Goal: Information Seeking & Learning: Learn about a topic

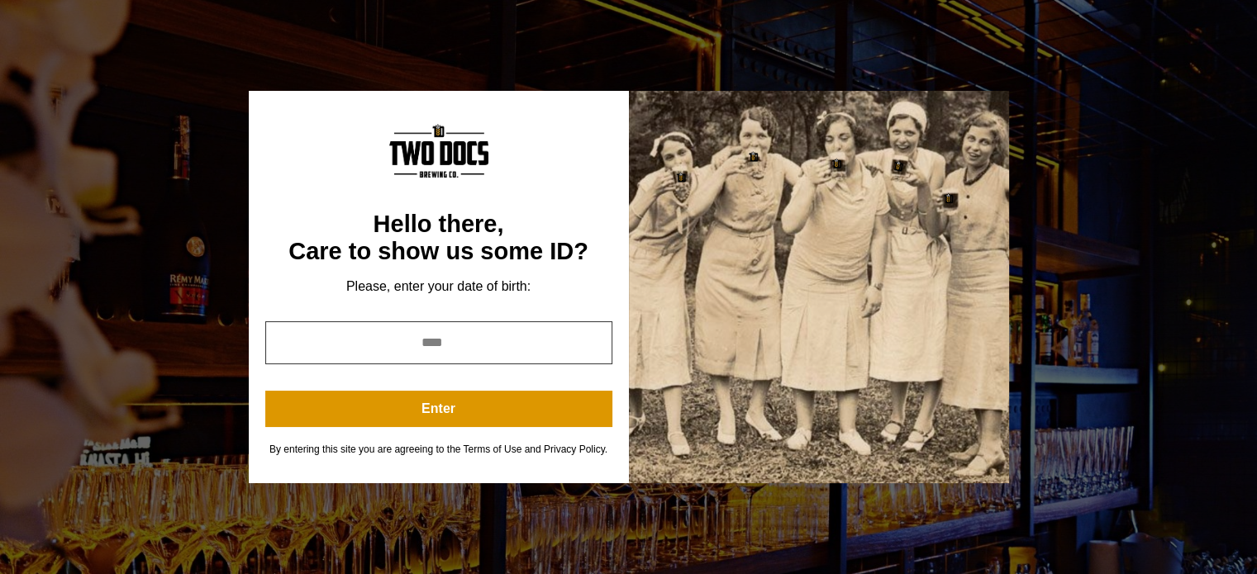
click at [430, 348] on input "year" at bounding box center [438, 342] width 347 height 43
click at [590, 350] on input "*" at bounding box center [438, 342] width 347 height 43
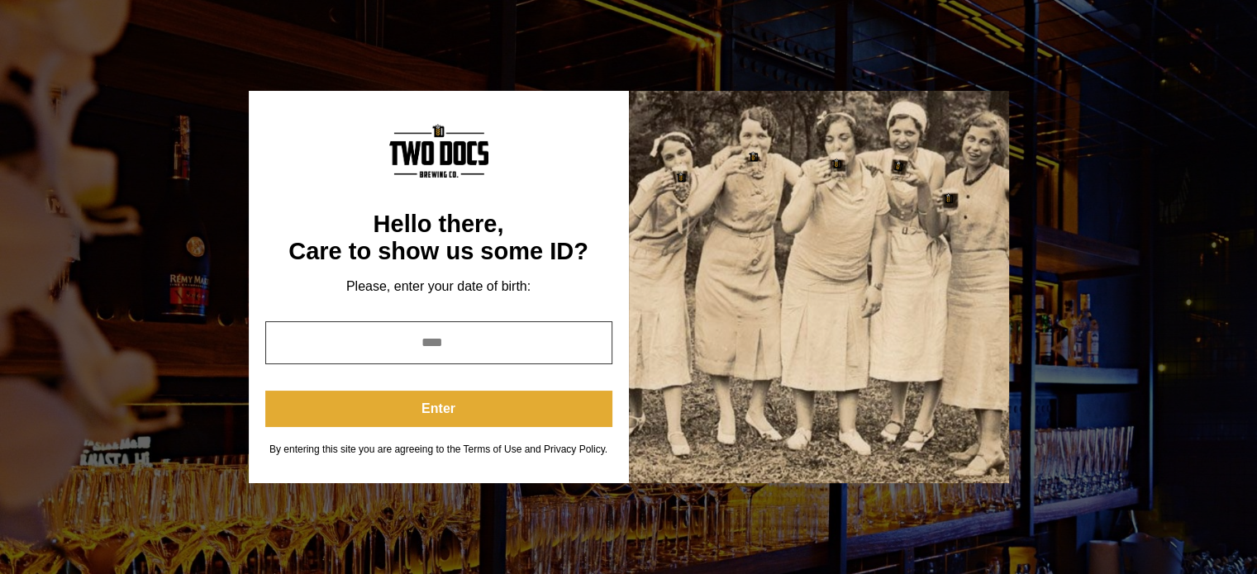
type input "****"
click at [446, 409] on button "Enter" at bounding box center [438, 409] width 347 height 36
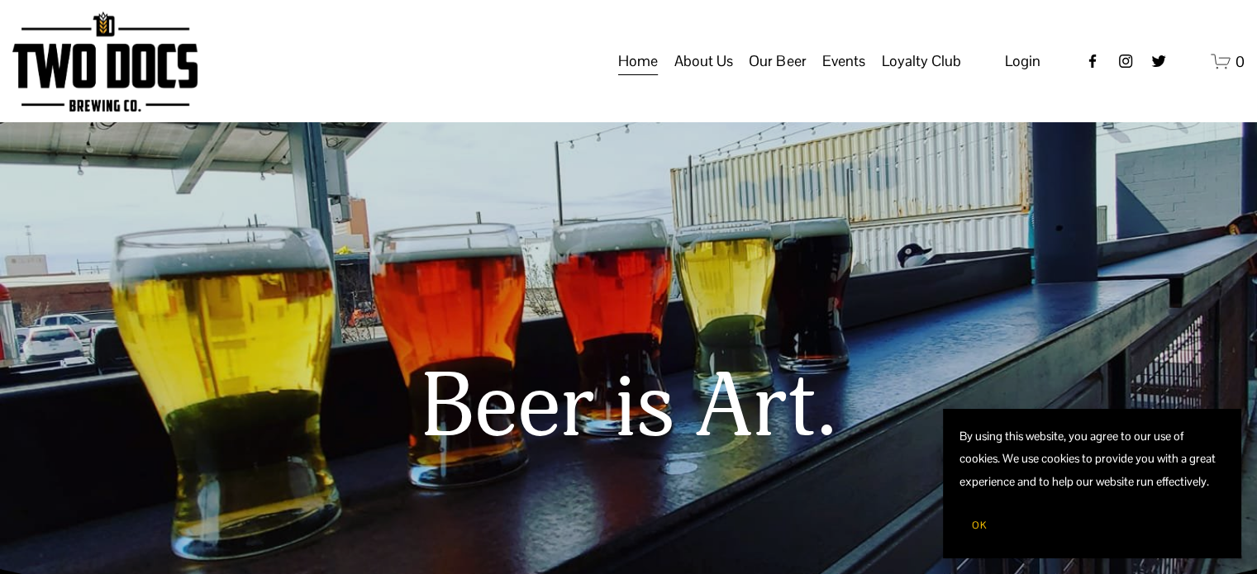
click at [718, 75] on span "About Us" at bounding box center [703, 61] width 59 height 28
click at [0, 0] on span "Our Mission" at bounding box center [0, 0] width 0 height 0
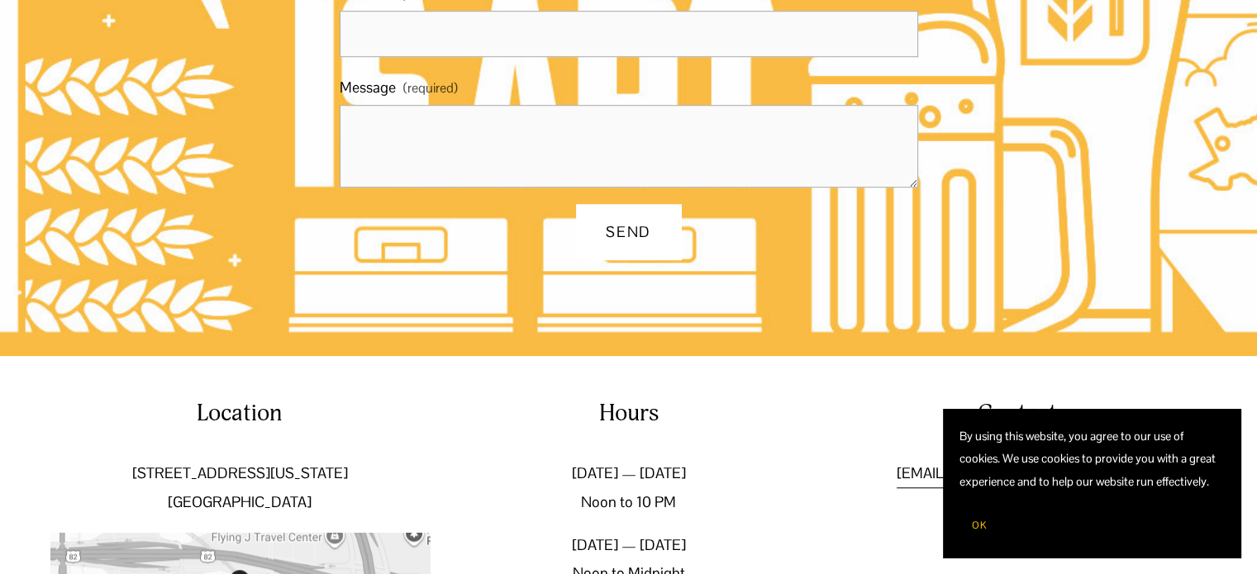
scroll to position [1355, 0]
